Goal: Check status: Check status

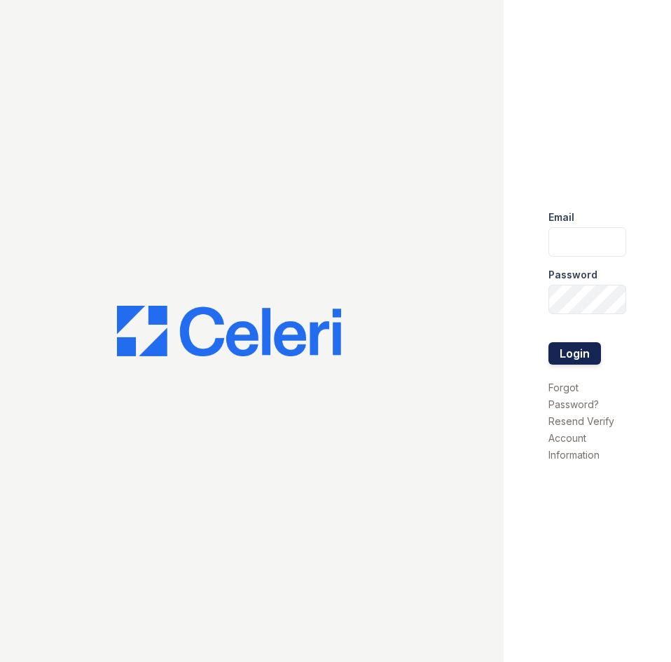
type input "silvercreek.am@cafmanagement.com"
click at [572, 351] on button "Login" at bounding box center [575, 353] width 53 height 22
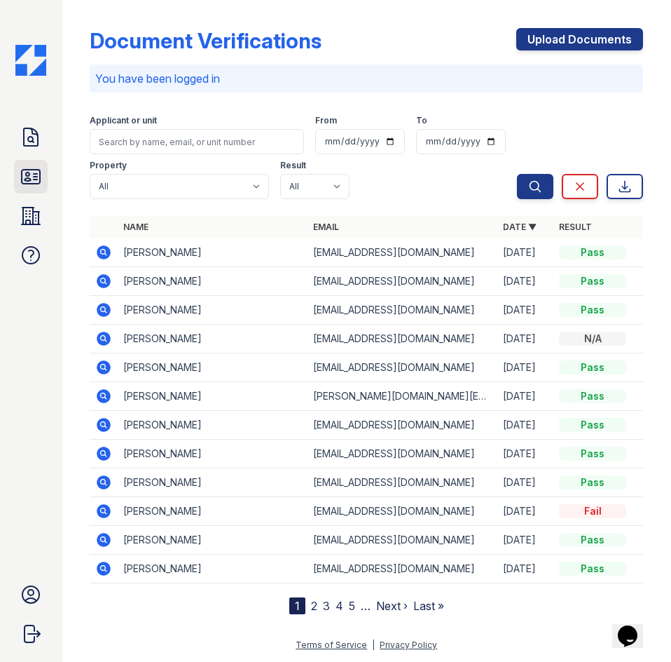
click at [32, 184] on icon at bounding box center [31, 177] width 18 height 14
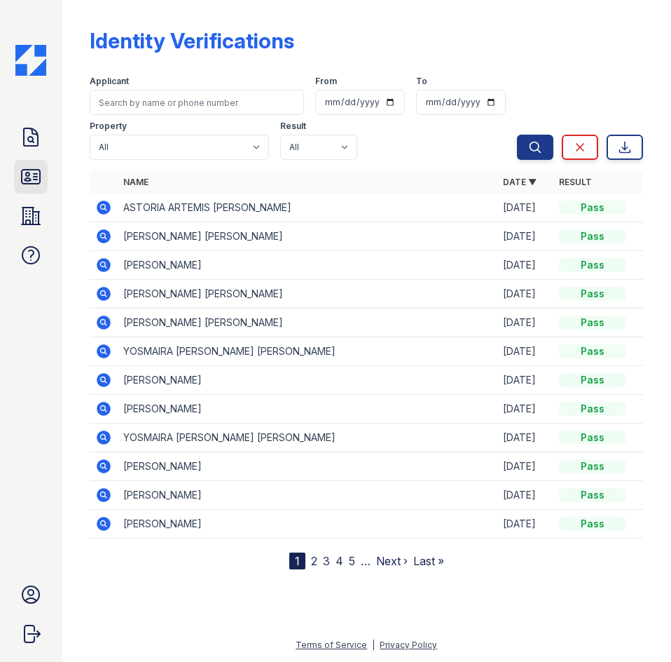
click at [27, 180] on icon at bounding box center [31, 177] width 18 height 14
click at [107, 265] on icon at bounding box center [104, 265] width 14 height 14
